Goal: Find specific page/section: Find specific page/section

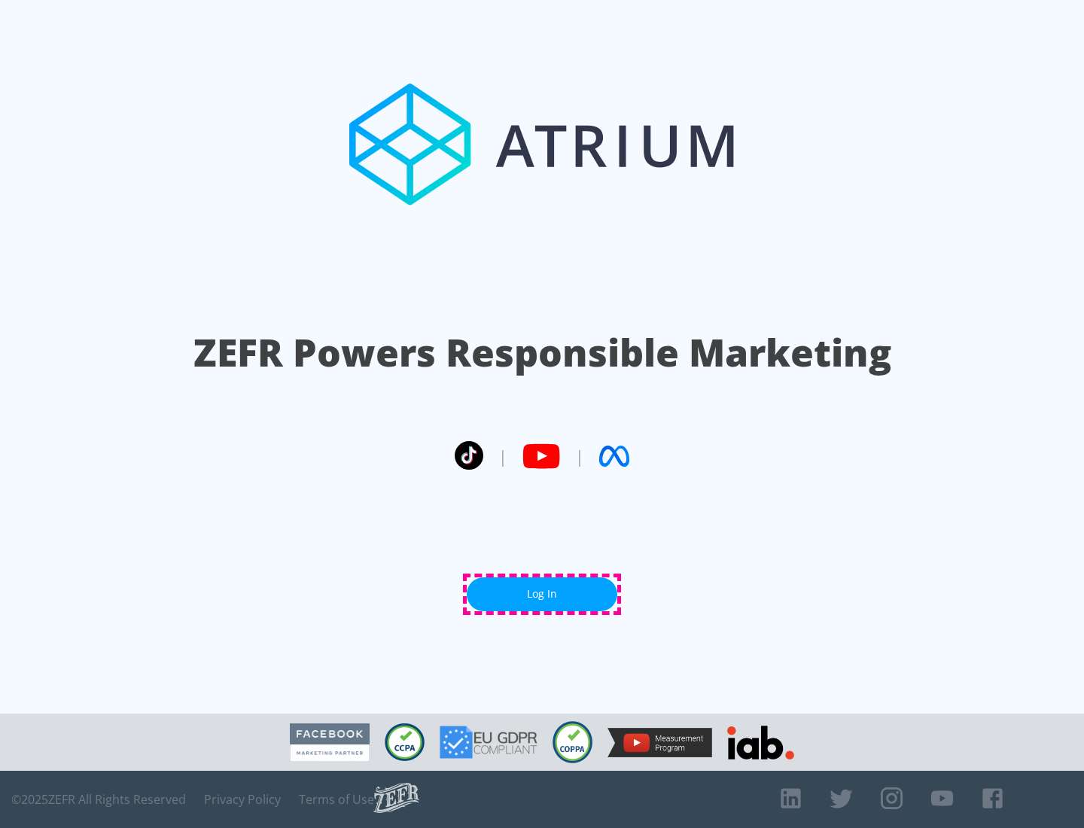
click at [542, 594] on link "Log In" at bounding box center [542, 595] width 151 height 34
